Goal: Navigation & Orientation: Find specific page/section

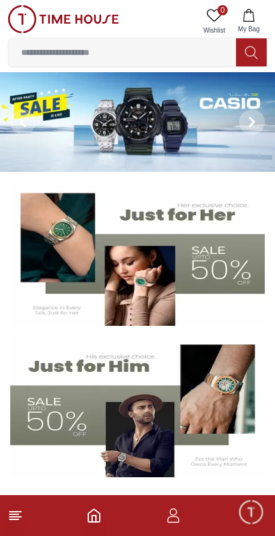
click at [180, 509] on icon "button" at bounding box center [172, 515] width 15 height 15
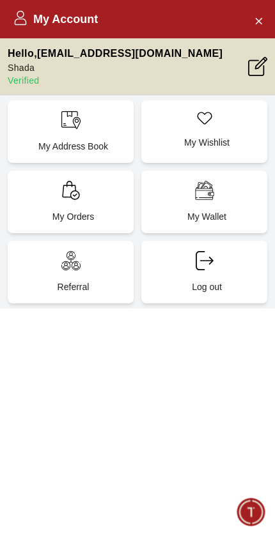
click at [79, 204] on div "My Orders" at bounding box center [71, 202] width 126 height 63
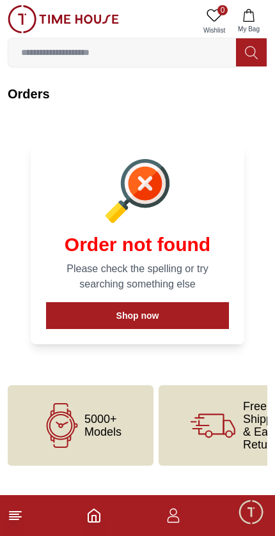
click at [251, 519] on span "Minimize live chat window" at bounding box center [250, 511] width 37 height 37
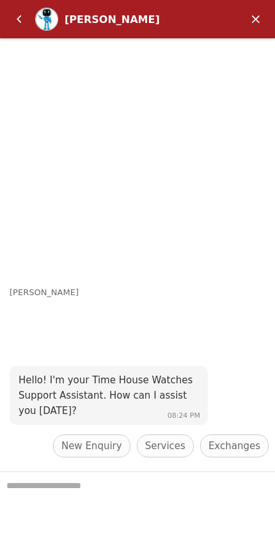
click at [257, 19] on em "Minimize" at bounding box center [256, 19] width 26 height 26
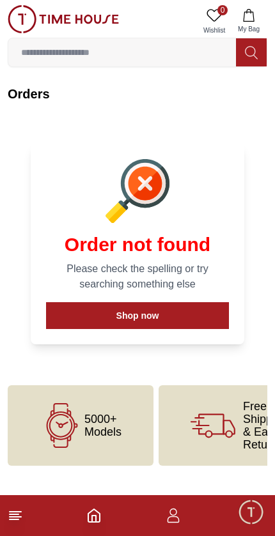
click at [165, 521] on icon "button" at bounding box center [172, 515] width 15 height 15
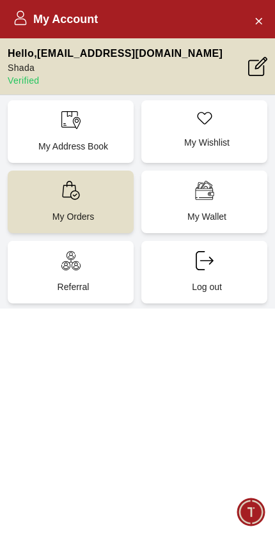
click at [263, 17] on icon "Close Account" at bounding box center [258, 21] width 10 height 16
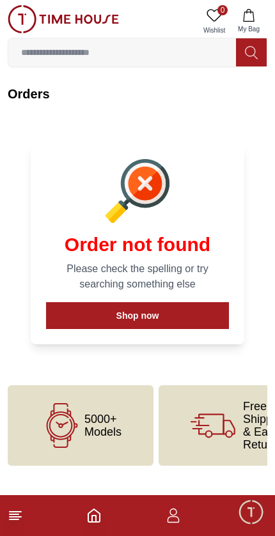
click at [17, 512] on line at bounding box center [15, 512] width 11 height 0
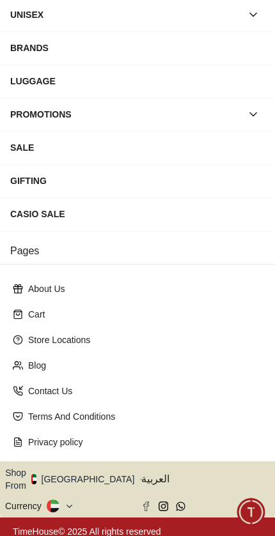
scroll to position [149, 0]
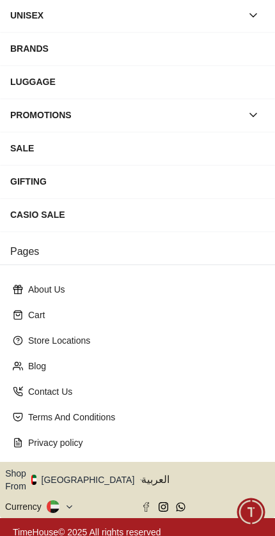
click at [88, 477] on button "Shop From [GEOGRAPHIC_DATA]" at bounding box center [74, 480] width 139 height 26
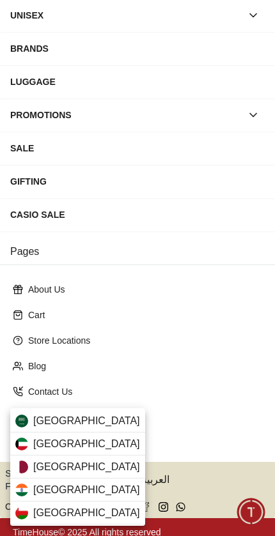
click at [88, 438] on div "[GEOGRAPHIC_DATA]" at bounding box center [77, 443] width 135 height 23
